Goal: Task Accomplishment & Management: Manage account settings

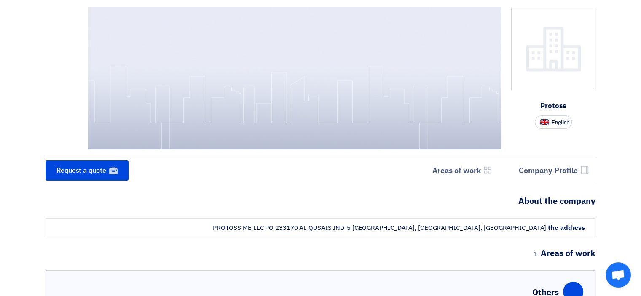
click at [557, 57] on img at bounding box center [553, 49] width 84 height 84
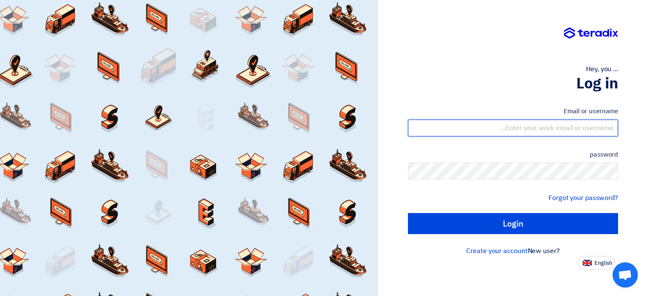
click at [551, 128] on input "text" at bounding box center [513, 128] width 210 height 17
type input "sales@protossme.com"
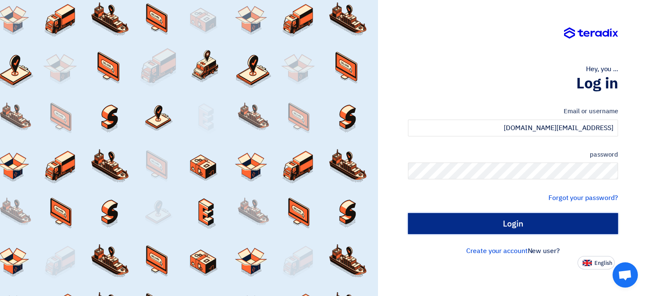
click at [513, 223] on input "Login" at bounding box center [513, 223] width 210 height 21
type input "Sign in"
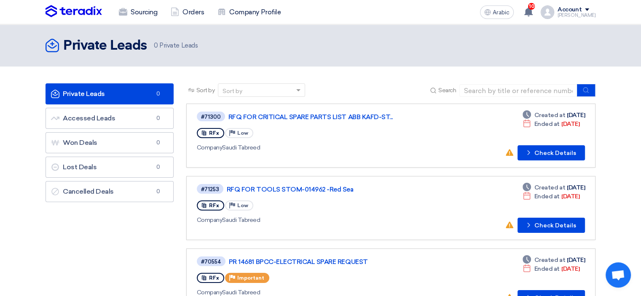
click at [614, 165] on section "Private Leads Private Leads 0 Accessed Leads Accessed Leads 0 Won Deals Won Dea…" at bounding box center [320, 203] width 641 height 272
click at [100, 121] on font "Accessed Leads" at bounding box center [89, 118] width 52 height 8
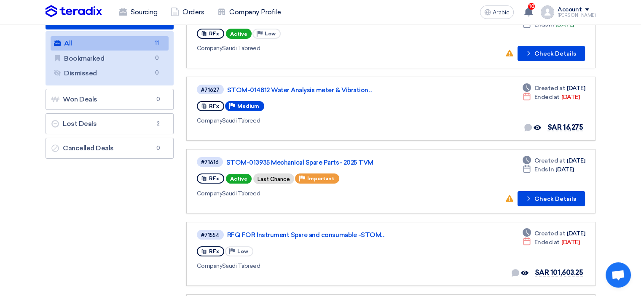
scroll to position [101, 0]
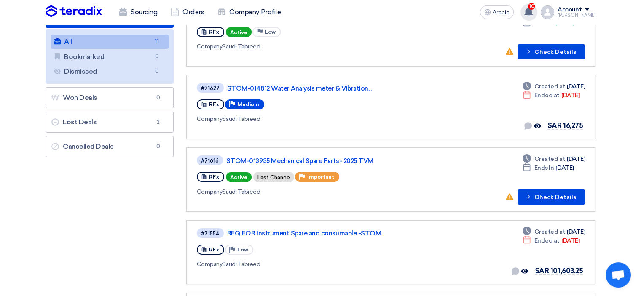
click at [533, 15] on icon at bounding box center [528, 11] width 9 height 9
